Goal: Information Seeking & Learning: Learn about a topic

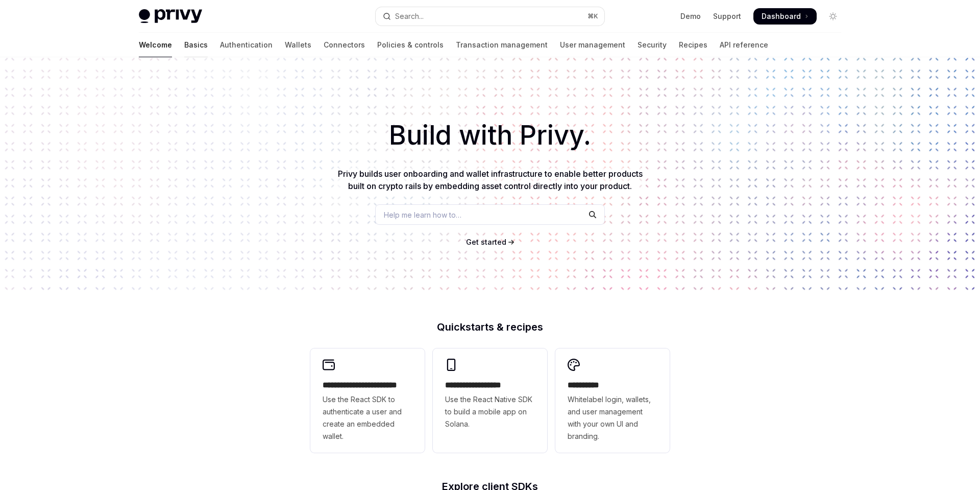
click at [184, 45] on link "Basics" at bounding box center [195, 45] width 23 height 25
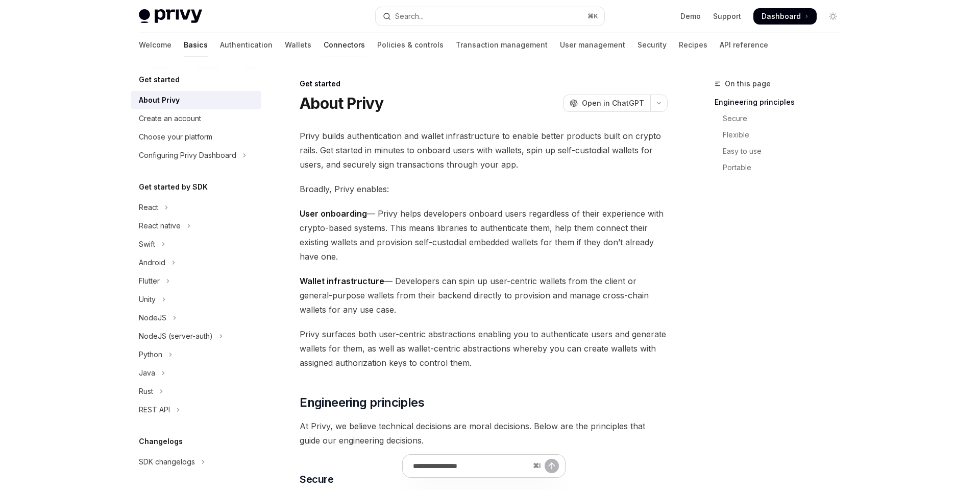
click at [324, 44] on link "Connectors" at bounding box center [344, 45] width 41 height 25
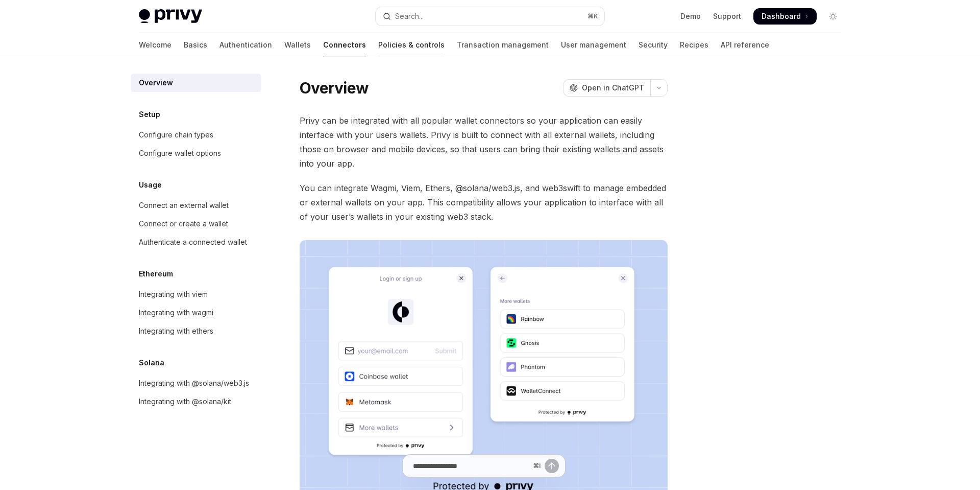
click at [378, 45] on link "Policies & controls" at bounding box center [411, 45] width 66 height 25
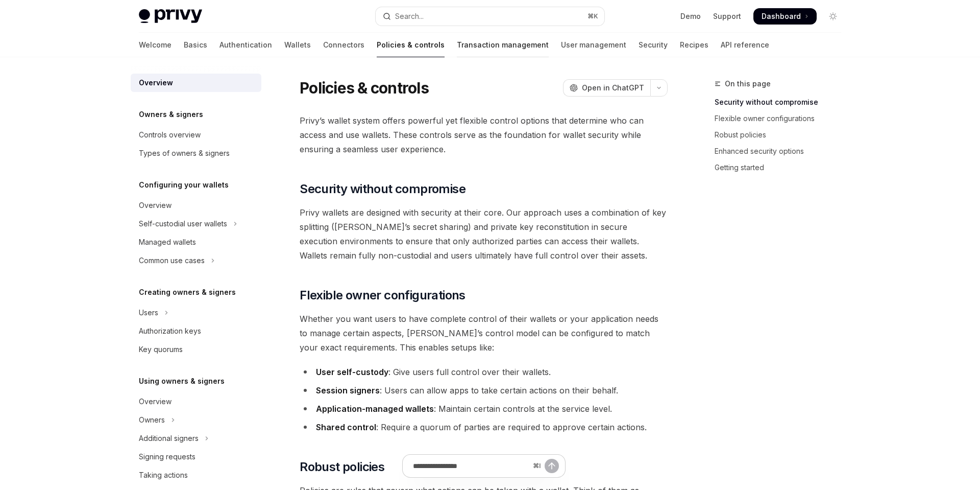
click at [457, 44] on link "Transaction management" at bounding box center [503, 45] width 92 height 25
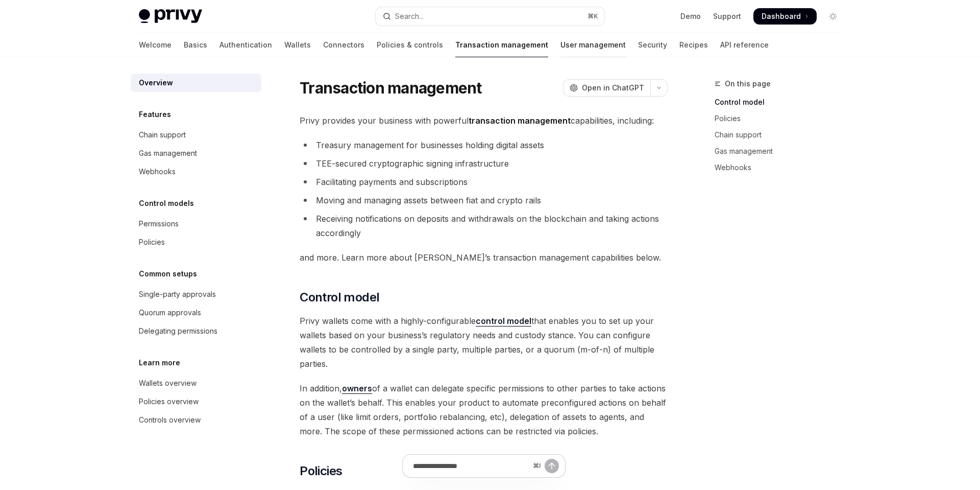
click at [561, 47] on link "User management" at bounding box center [593, 45] width 65 height 25
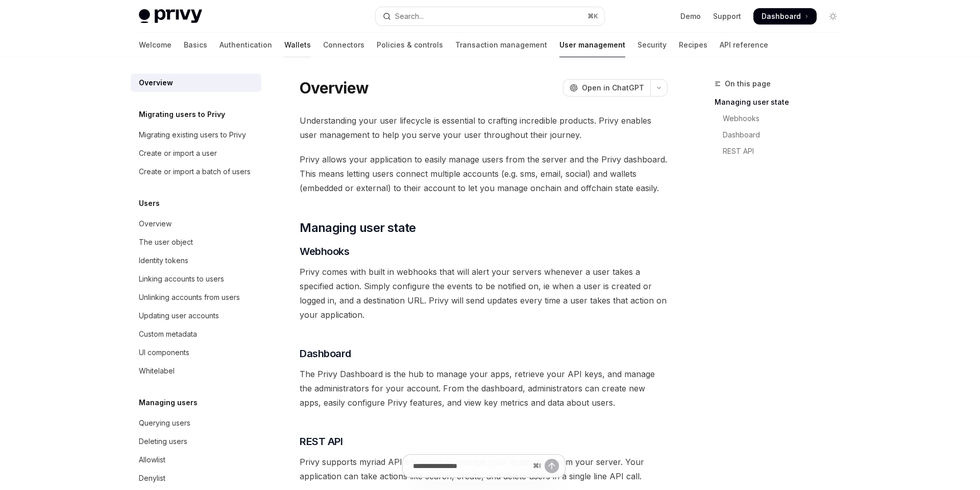
click at [284, 46] on link "Wallets" at bounding box center [297, 45] width 27 height 25
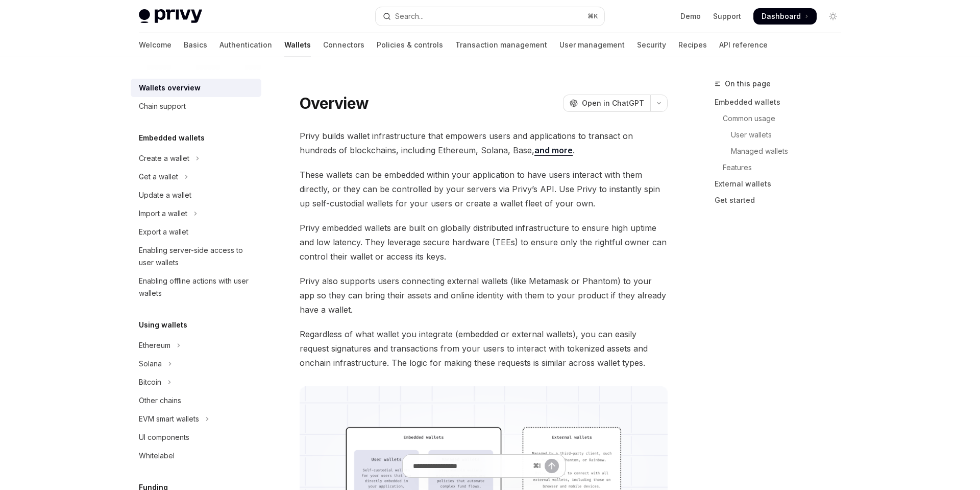
type textarea "*"
click at [414, 17] on div "Search..." at bounding box center [409, 16] width 29 height 12
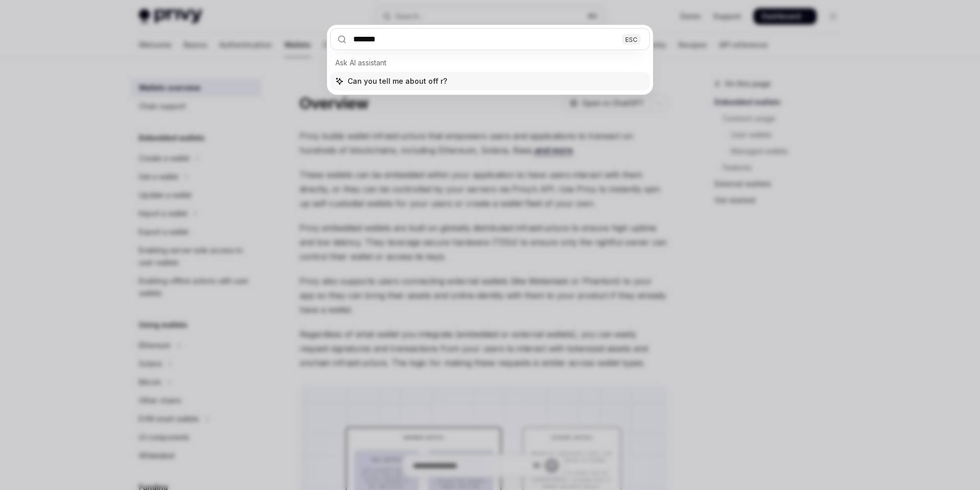
type input "********"
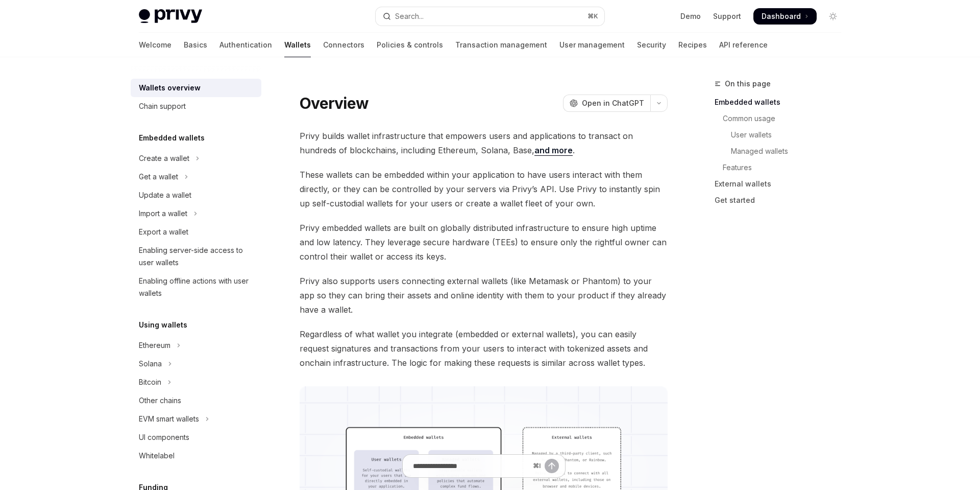
type textarea "*"
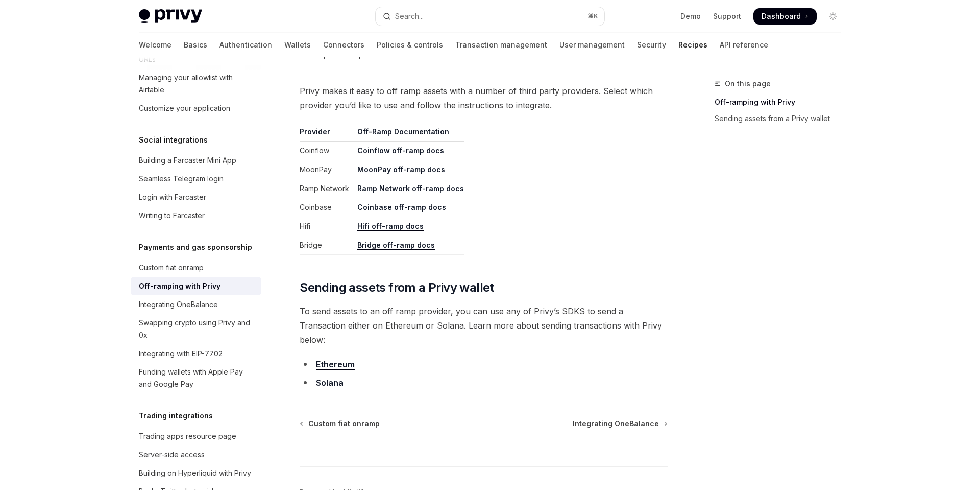
scroll to position [471, 0]
click at [423, 148] on link "Coinflow off-ramp docs" at bounding box center [400, 149] width 87 height 9
click at [422, 166] on link "MoonPay off-ramp docs" at bounding box center [401, 167] width 88 height 9
click at [415, 185] on link "Ramp Network off-ramp docs" at bounding box center [410, 186] width 107 height 9
click at [406, 241] on link "Bridge off-ramp docs" at bounding box center [396, 243] width 78 height 9
